Goal: Find specific page/section: Find specific page/section

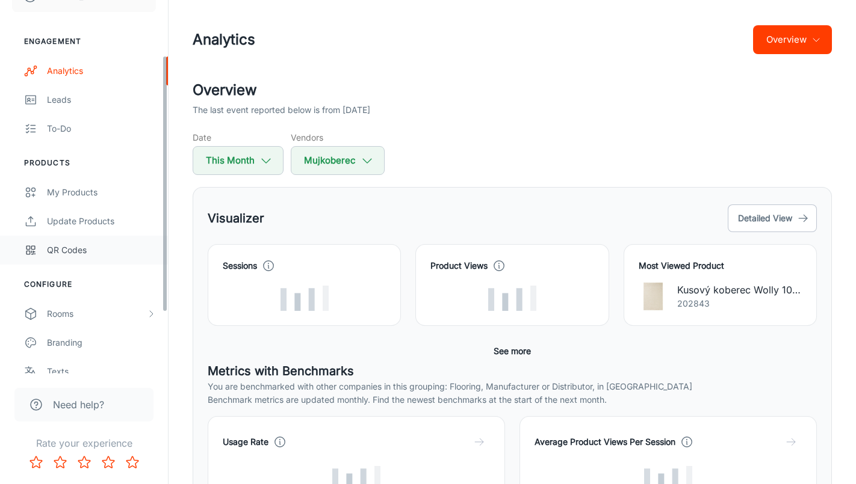
scroll to position [94, 0]
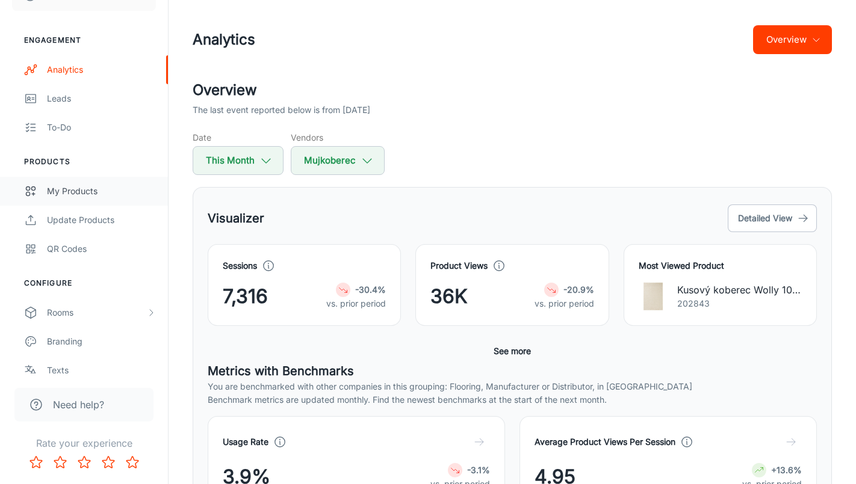
click at [90, 205] on link "My Products" at bounding box center [84, 191] width 168 height 29
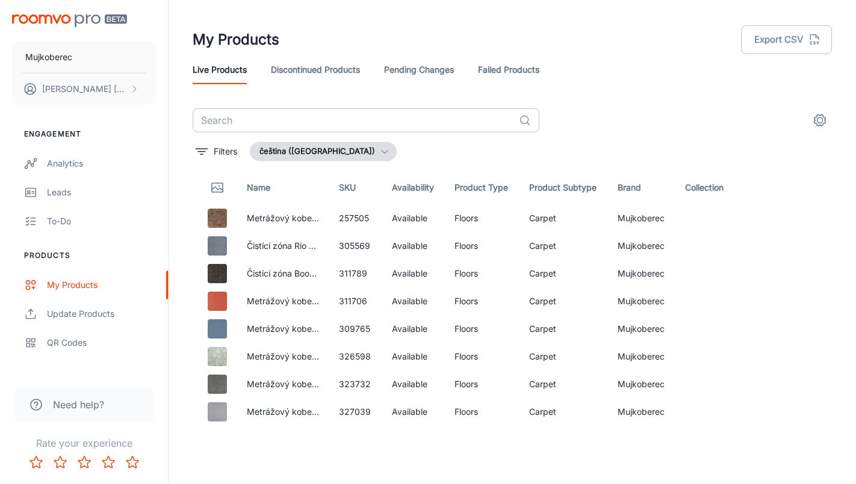
click at [270, 113] on input "text" at bounding box center [353, 120] width 321 height 24
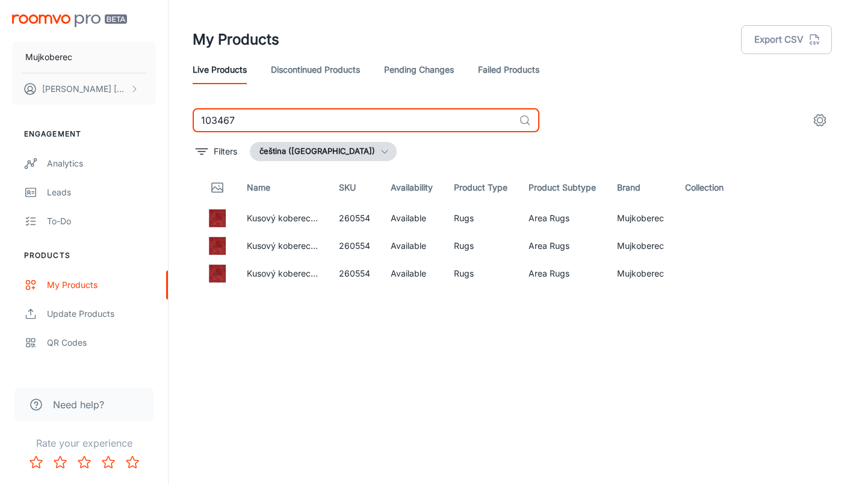
click at [357, 114] on input "103467" at bounding box center [353, 120] width 321 height 24
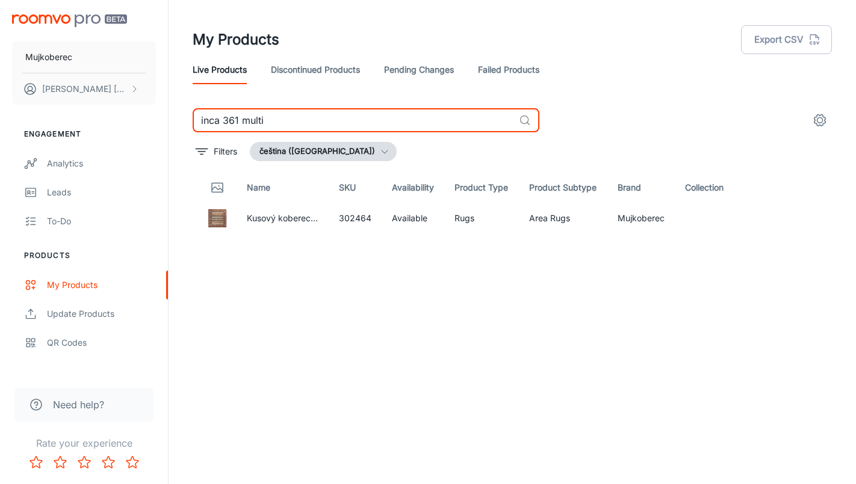
type input "inca 361 multi"
